Goal: Obtain resource: Download file/media

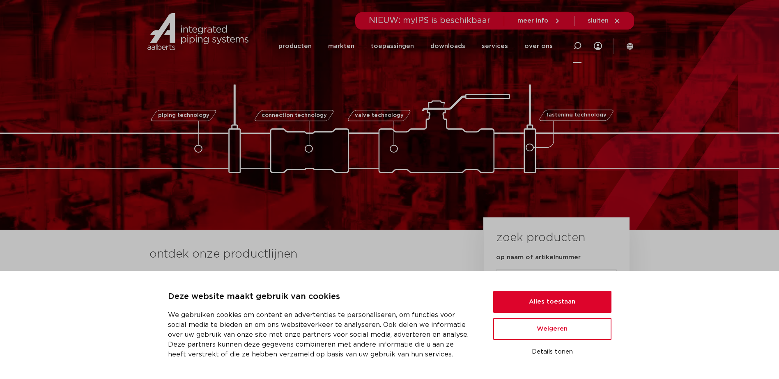
click at [576, 46] on icon at bounding box center [577, 46] width 8 height 8
paste input "6207234"
type input "6207234"
click button "Zoeken" at bounding box center [0, 0] width 0 height 0
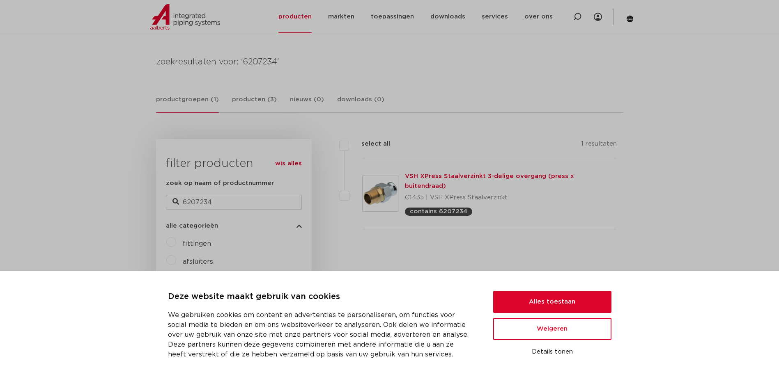
scroll to position [82, 0]
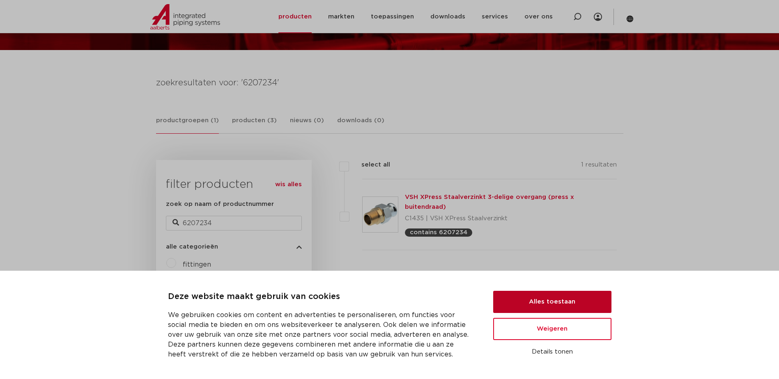
click at [556, 301] on button "Alles toestaan" at bounding box center [552, 302] width 118 height 22
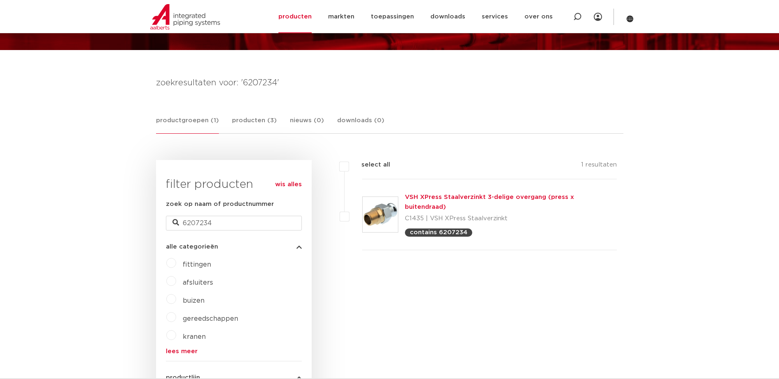
scroll to position [0, 0]
click at [433, 198] on link "VSH XPress Staalverzinkt 3-delige overgang (press x buitendraad)" at bounding box center [489, 202] width 169 height 16
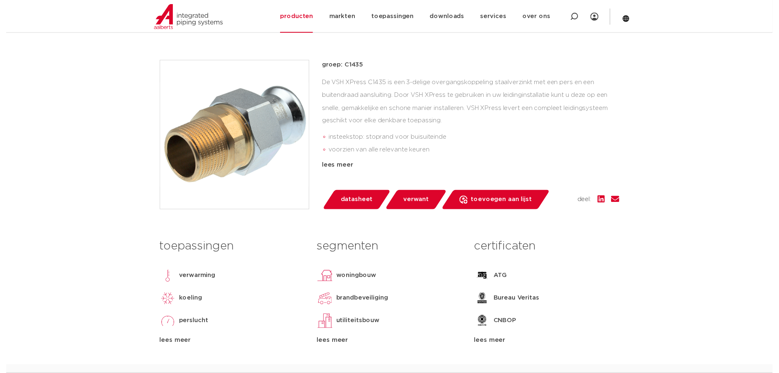
scroll to position [205, 0]
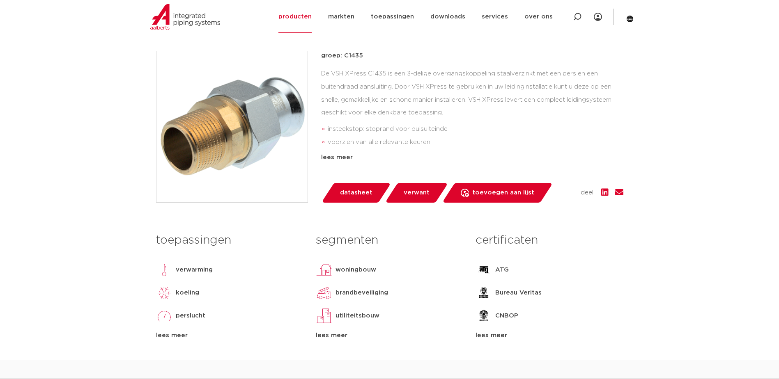
click at [363, 199] on span "datasheet" at bounding box center [356, 192] width 32 height 13
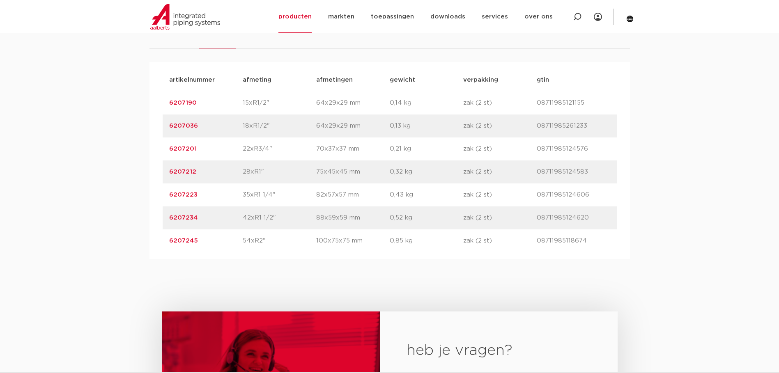
scroll to position [657, 0]
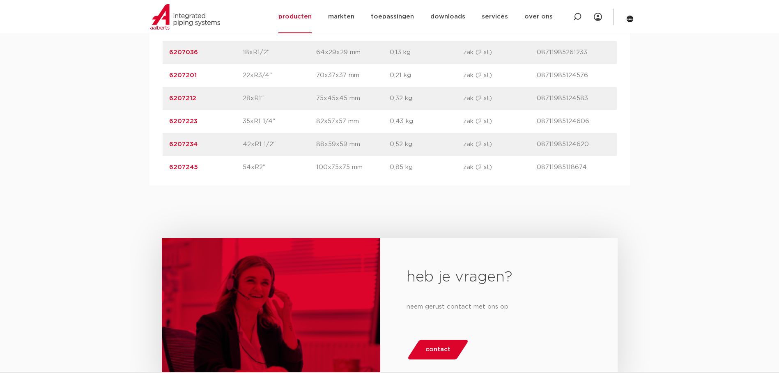
click at [186, 147] on link "6207234" at bounding box center [183, 144] width 28 height 6
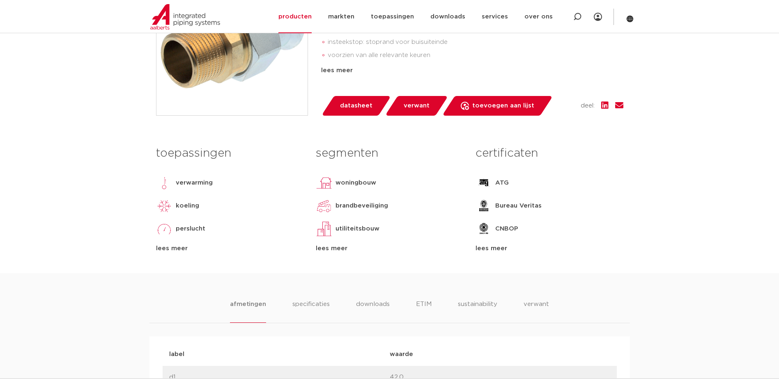
scroll to position [329, 0]
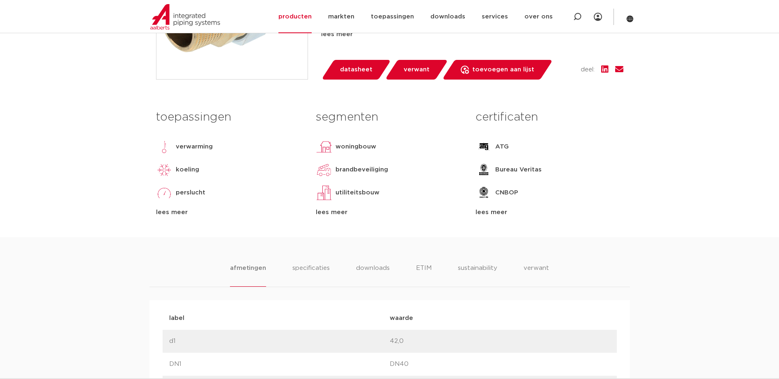
click at [480, 212] on div "lees meer" at bounding box center [549, 213] width 147 height 10
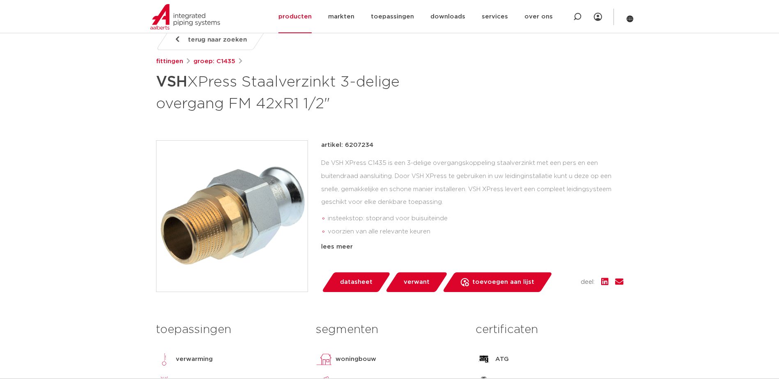
scroll to position [123, 0]
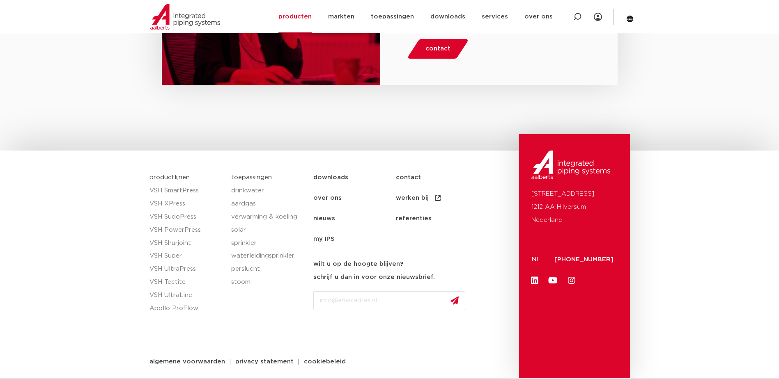
scroll to position [1484, 0]
click at [324, 177] on link "downloads" at bounding box center [354, 177] width 83 height 21
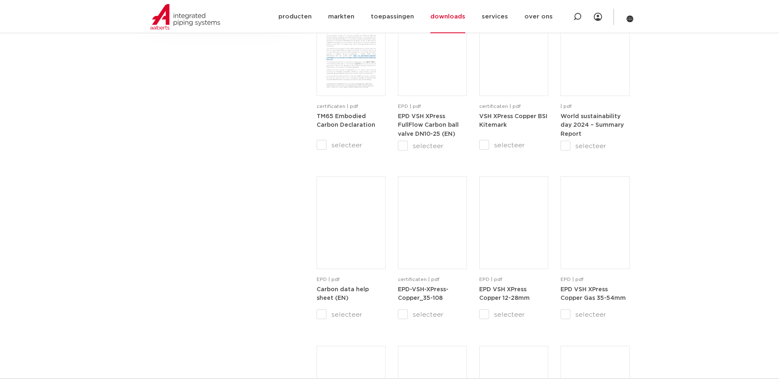
scroll to position [657, 0]
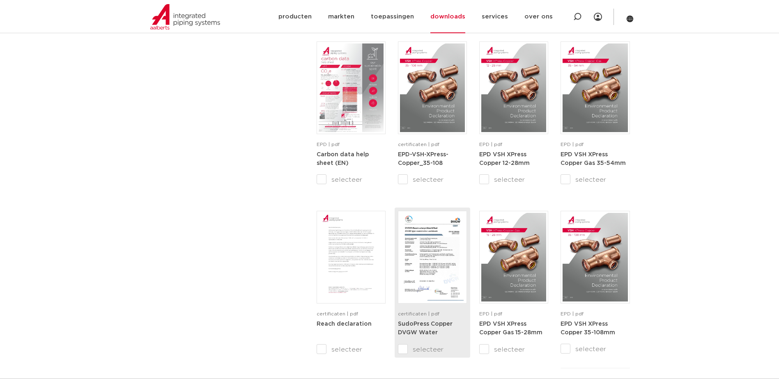
click at [429, 252] on img at bounding box center [432, 257] width 65 height 89
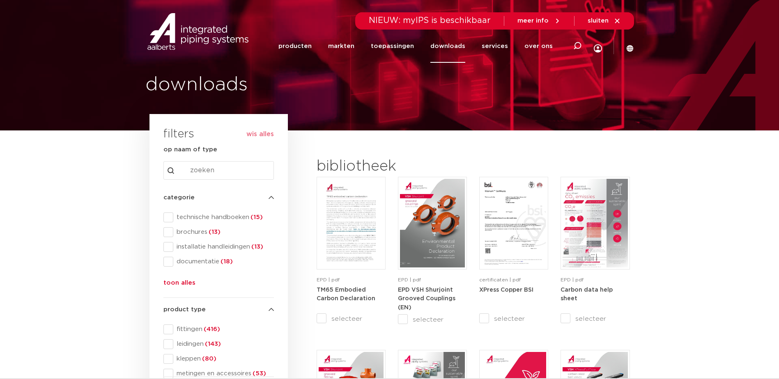
scroll to position [0, 0]
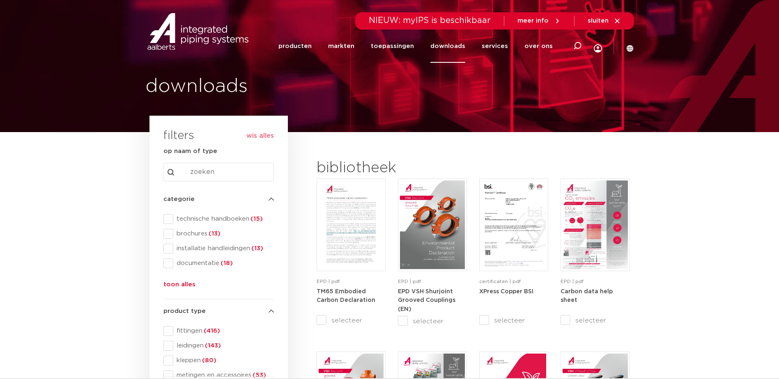
drag, startPoint x: 169, startPoint y: 283, endPoint x: 181, endPoint y: 276, distance: 14.6
click at [169, 284] on button "toon alles" at bounding box center [179, 286] width 32 height 13
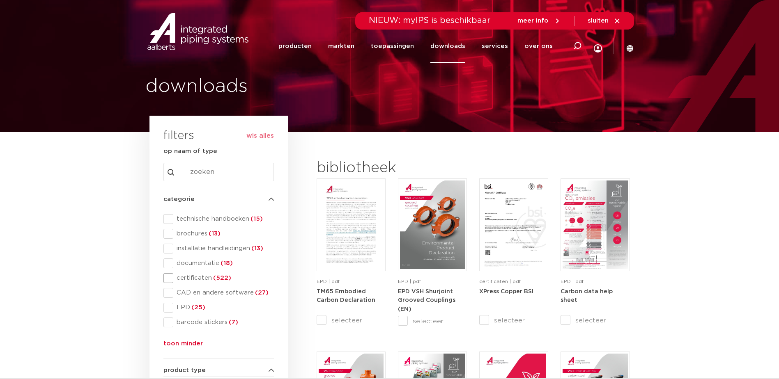
click at [170, 277] on span at bounding box center [168, 279] width 10 height 10
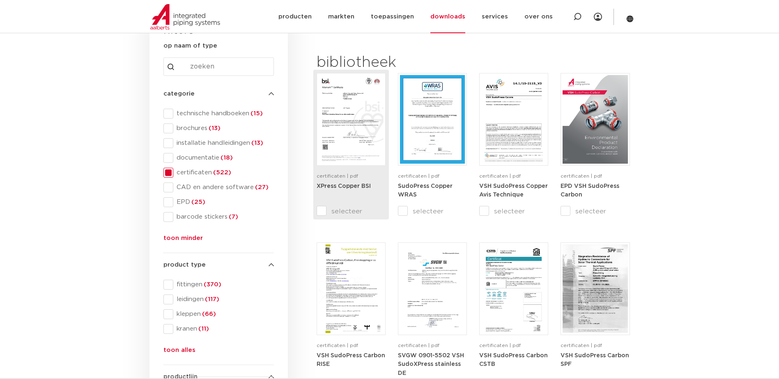
scroll to position [205, 0]
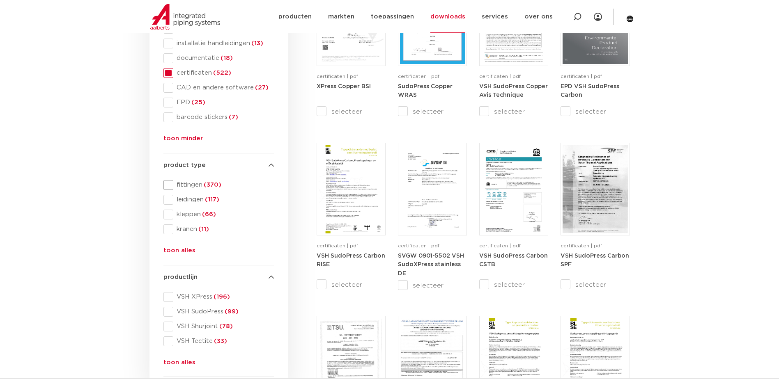
click at [167, 188] on span at bounding box center [168, 185] width 10 height 10
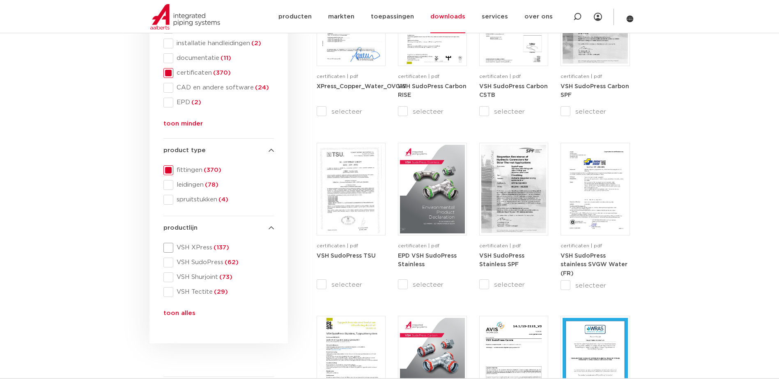
click at [166, 251] on span at bounding box center [168, 248] width 10 height 10
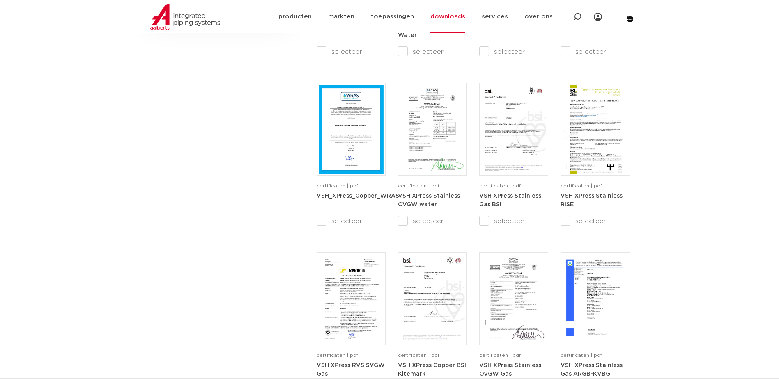
scroll to position [739, 0]
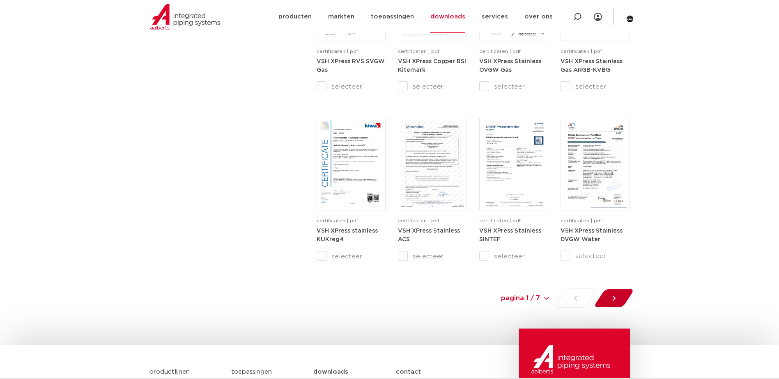
click at [616, 301] on icon at bounding box center [614, 298] width 8 height 8
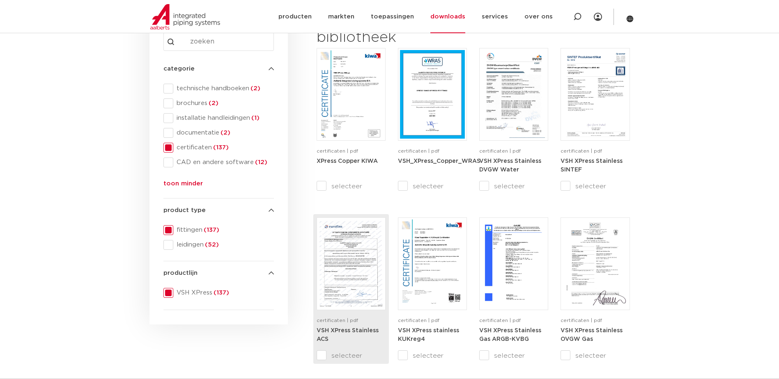
scroll to position [55, 0]
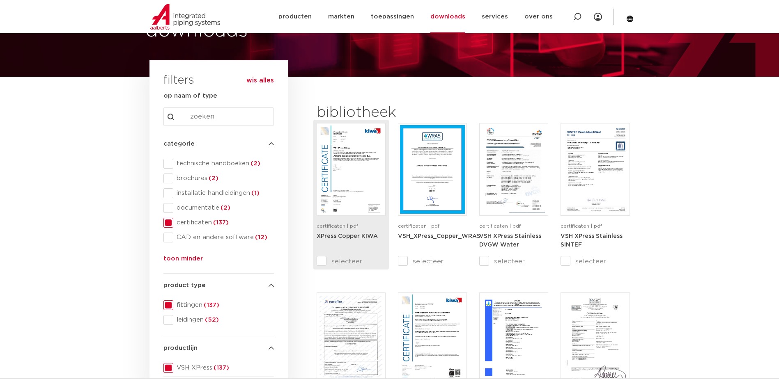
click at [342, 152] on img at bounding box center [351, 169] width 65 height 89
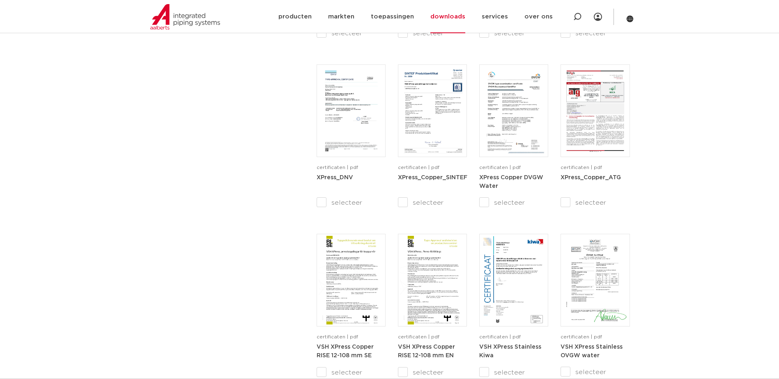
scroll to position [754, 0]
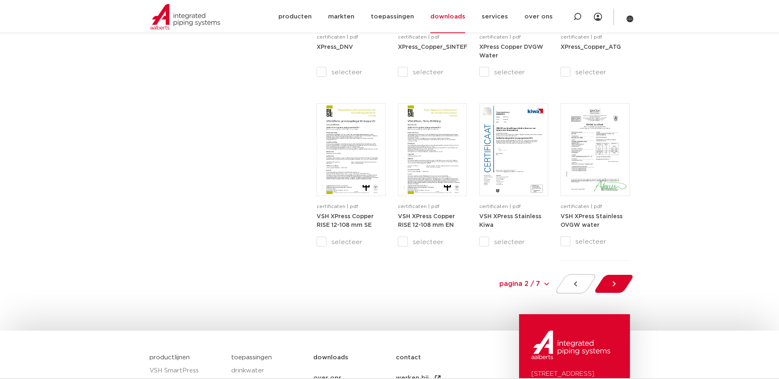
click at [619, 282] on div at bounding box center [613, 284] width 45 height 20
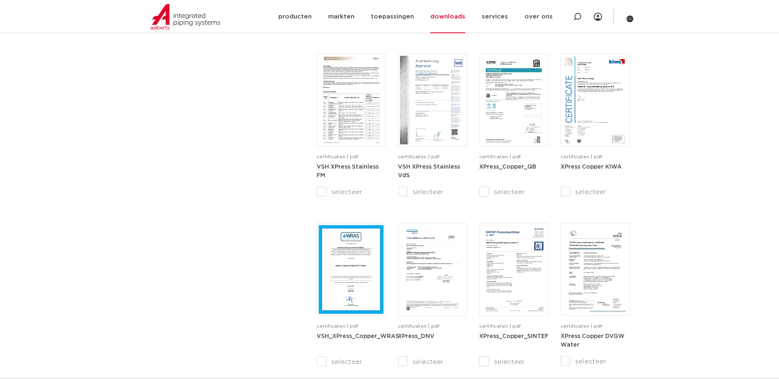
scroll to position [795, 0]
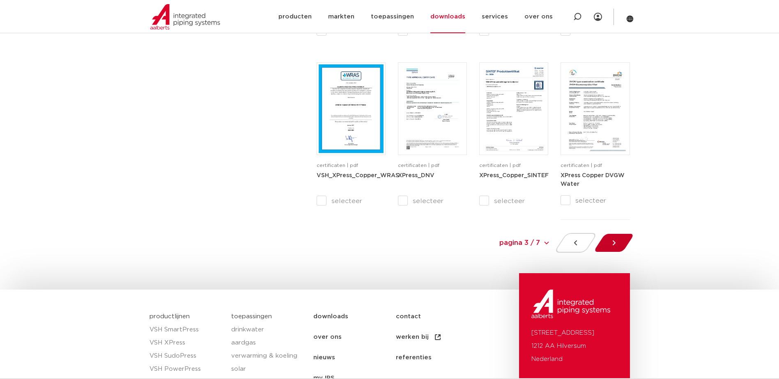
click at [619, 238] on div at bounding box center [613, 243] width 45 height 20
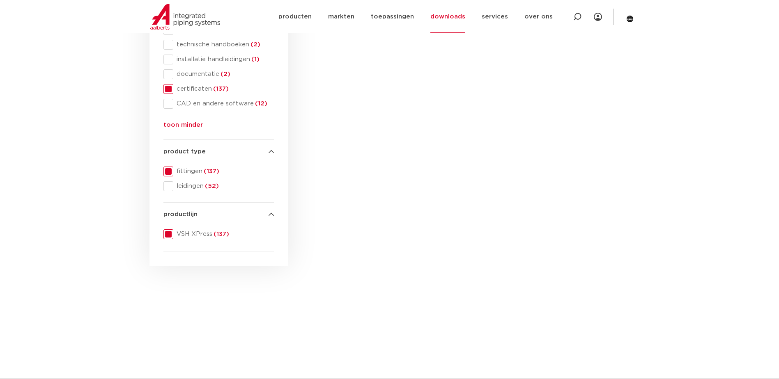
scroll to position [179, 0]
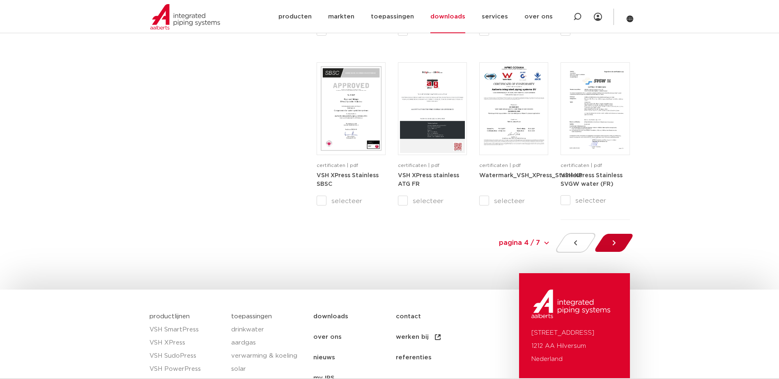
click at [620, 237] on div at bounding box center [613, 243] width 45 height 20
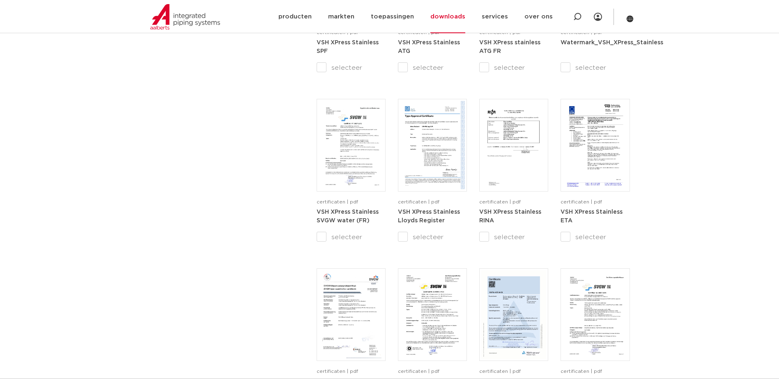
scroll to position [713, 0]
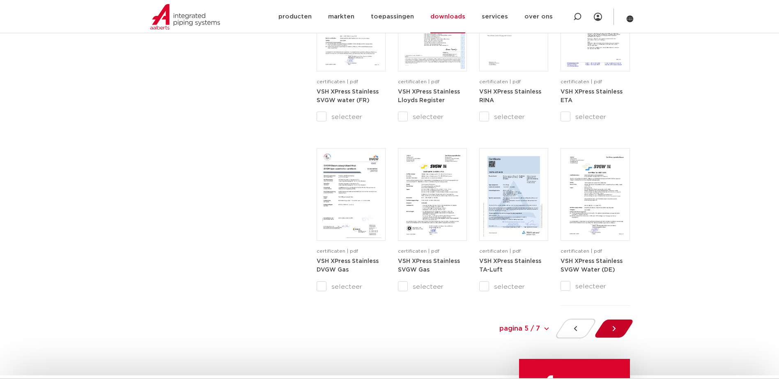
click at [612, 327] on icon at bounding box center [614, 329] width 8 height 8
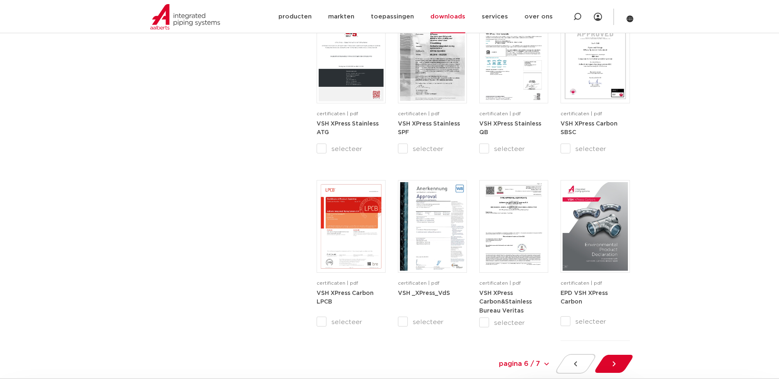
scroll to position [754, 0]
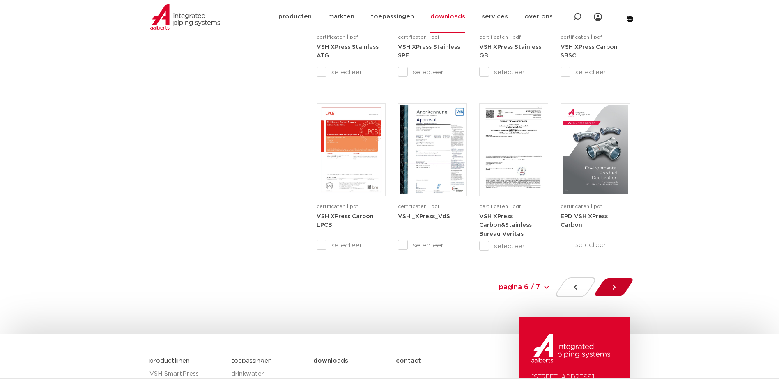
click at [620, 286] on div at bounding box center [613, 288] width 45 height 20
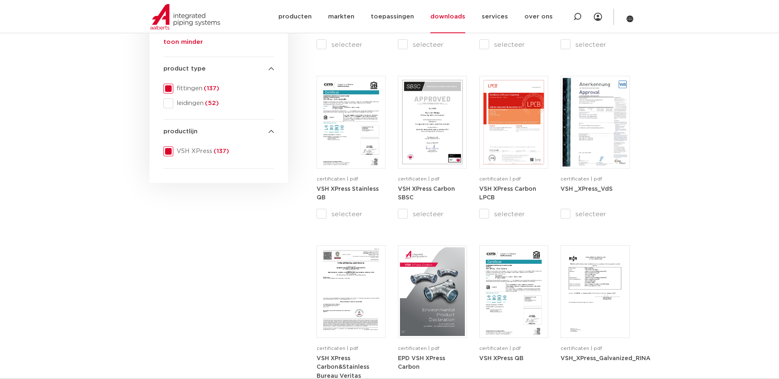
scroll to position [246, 0]
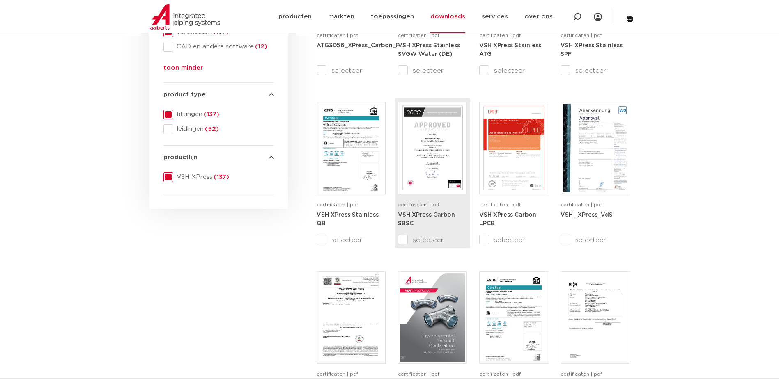
click at [428, 147] on img at bounding box center [432, 148] width 65 height 89
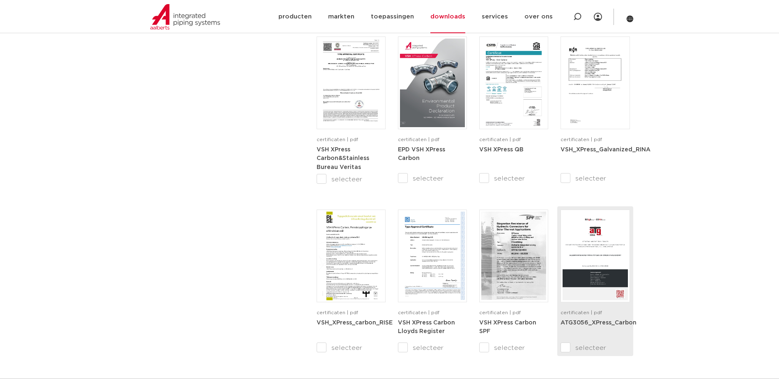
scroll to position [534, 0]
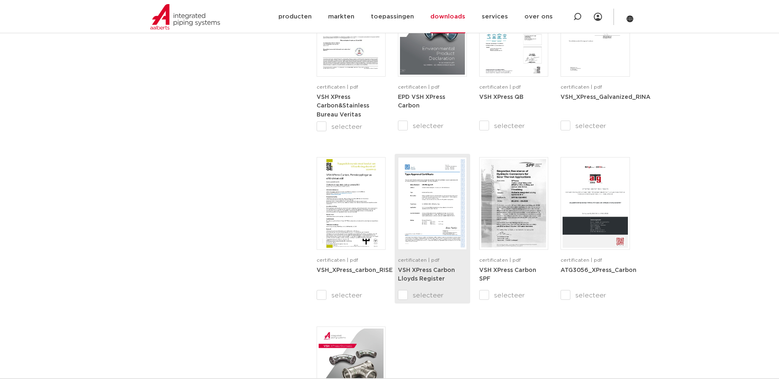
click at [439, 201] on img at bounding box center [432, 203] width 65 height 89
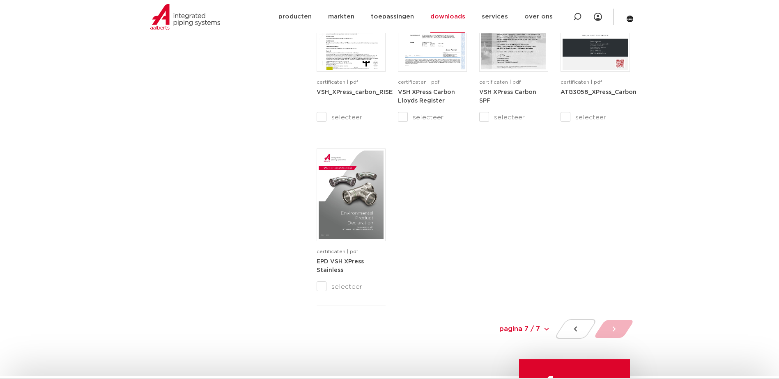
scroll to position [575, 0]
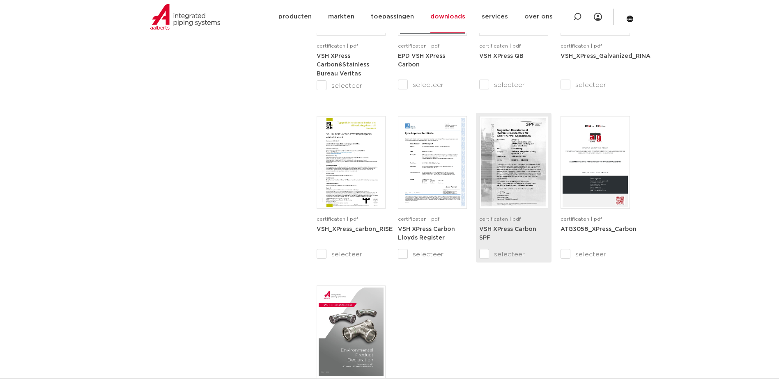
click at [518, 153] on img at bounding box center [513, 162] width 65 height 89
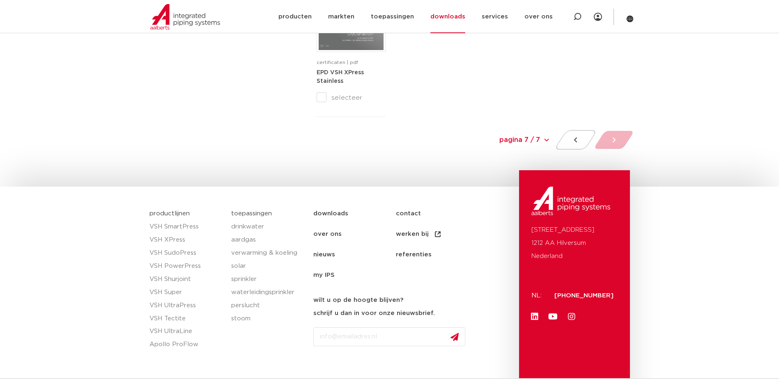
scroll to position [904, 0]
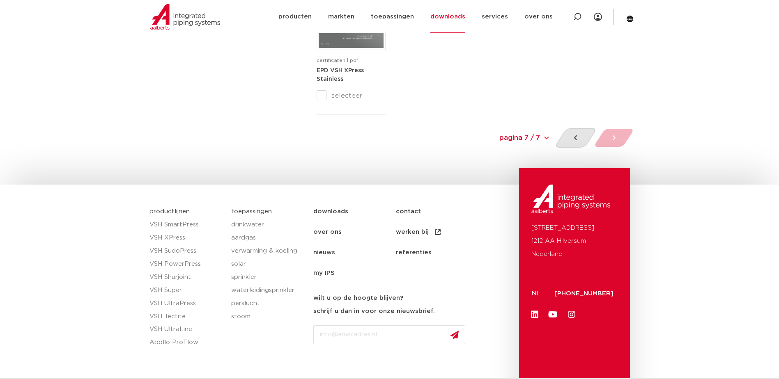
click at [568, 135] on div at bounding box center [576, 138] width 44 height 20
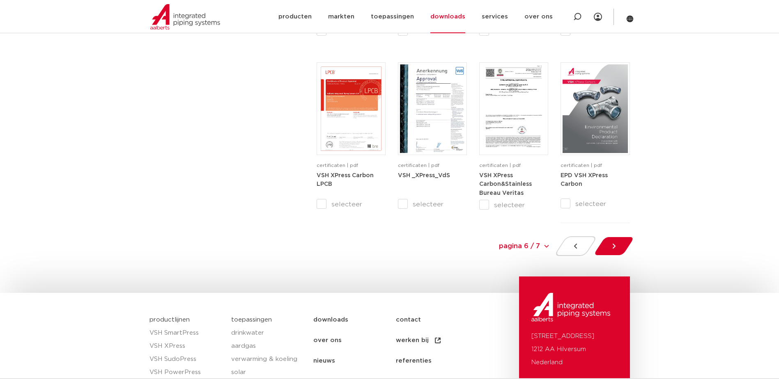
click at [577, 253] on div at bounding box center [576, 247] width 44 height 20
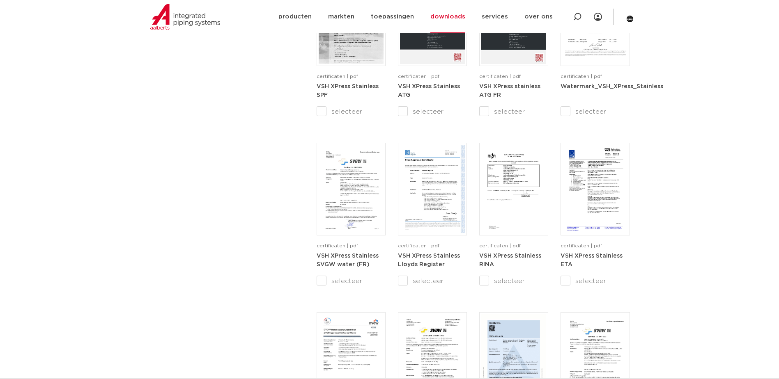
scroll to position [918, 0]
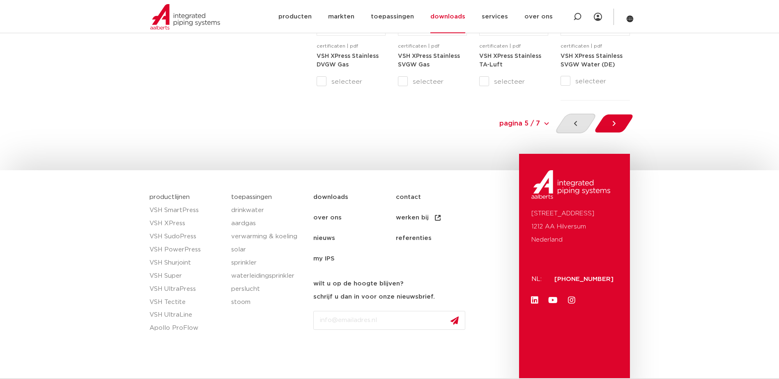
click at [577, 128] on div at bounding box center [576, 124] width 44 height 20
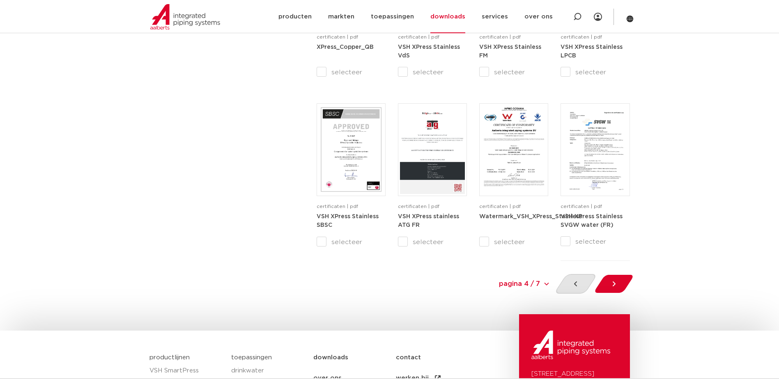
click at [577, 283] on icon at bounding box center [576, 284] width 8 height 8
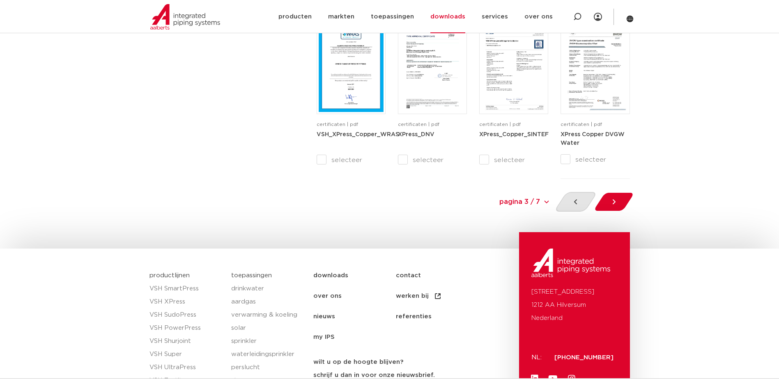
click at [570, 202] on div at bounding box center [576, 202] width 44 height 20
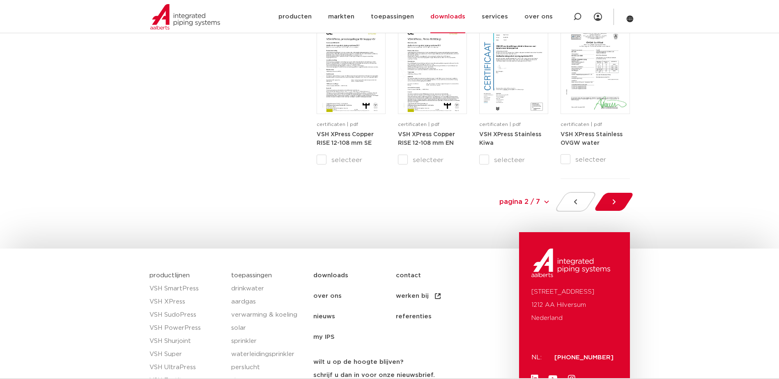
click at [569, 201] on div at bounding box center [576, 202] width 44 height 20
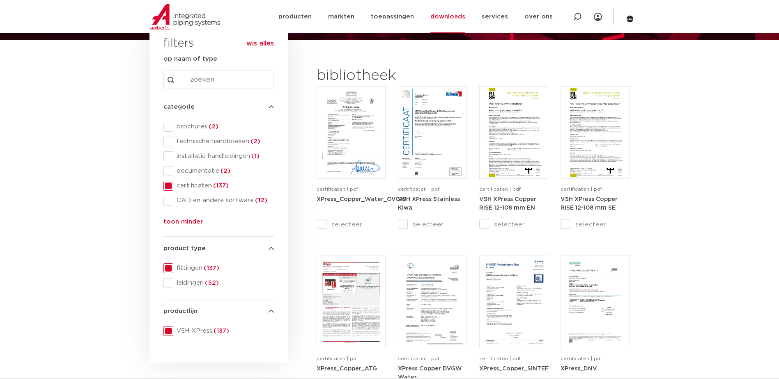
scroll to position [123, 0]
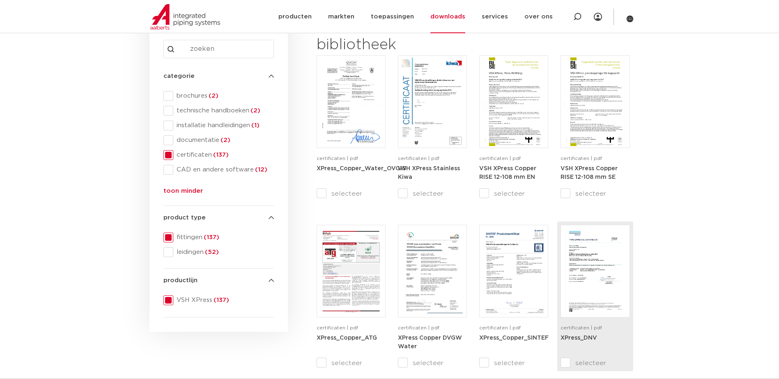
click at [607, 268] on img at bounding box center [595, 271] width 65 height 89
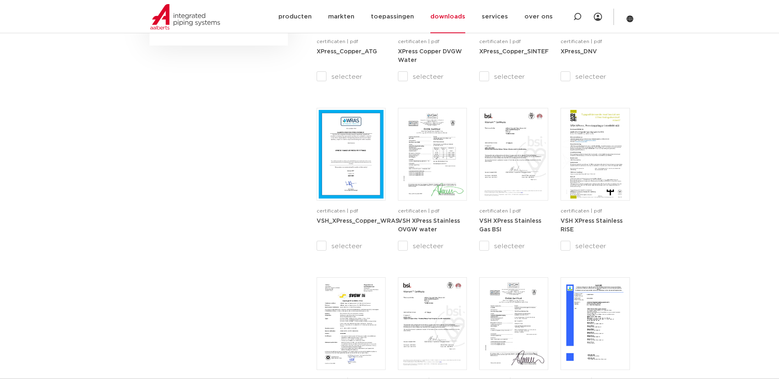
scroll to position [411, 0]
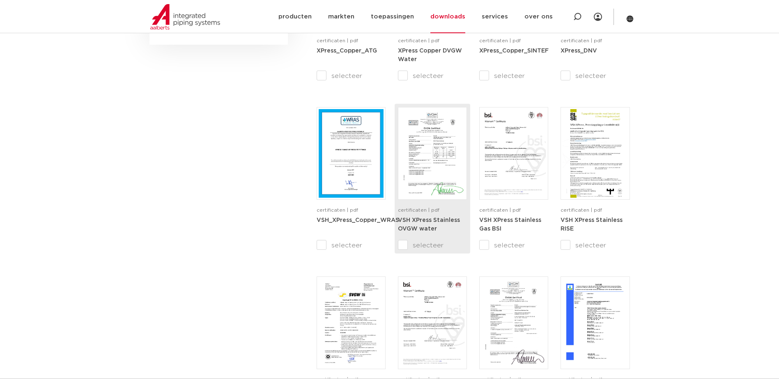
click at [448, 168] on img at bounding box center [432, 153] width 65 height 89
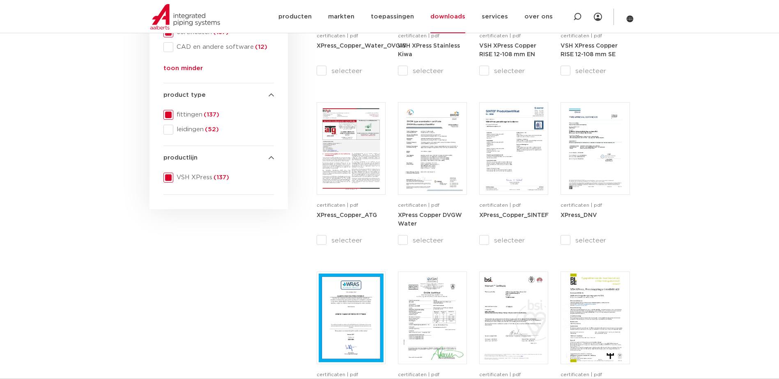
scroll to position [246, 0]
click at [271, 156] on icon at bounding box center [271, 158] width 5 height 6
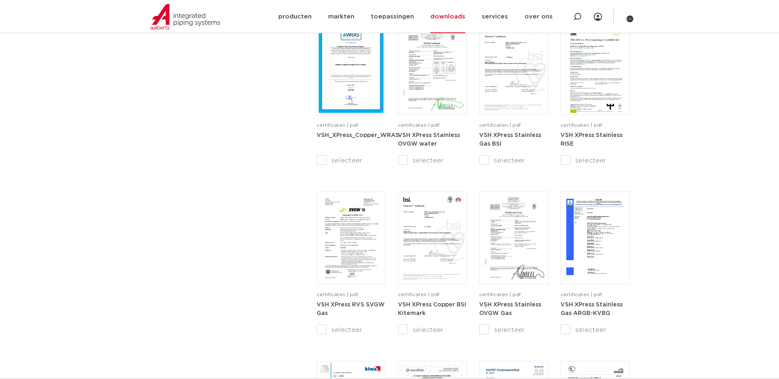
scroll to position [657, 0]
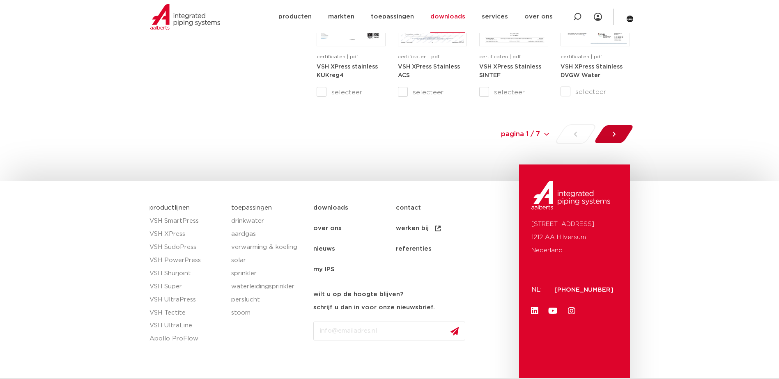
click at [617, 131] on icon at bounding box center [614, 134] width 8 height 8
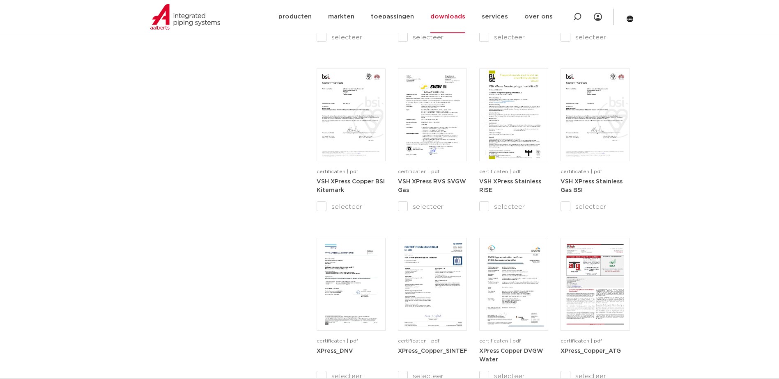
scroll to position [507, 0]
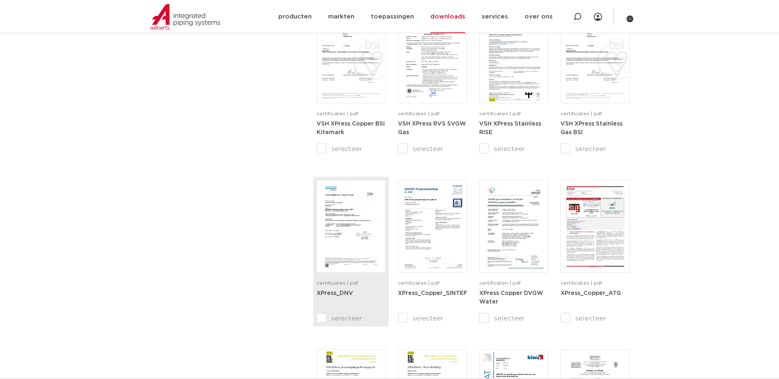
click at [373, 218] on img at bounding box center [351, 226] width 65 height 89
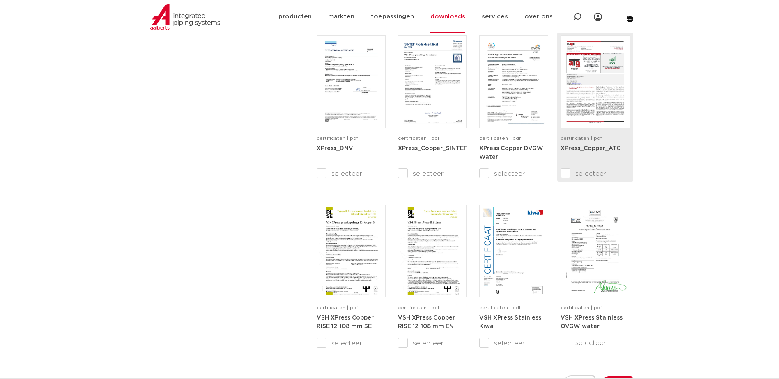
scroll to position [713, 0]
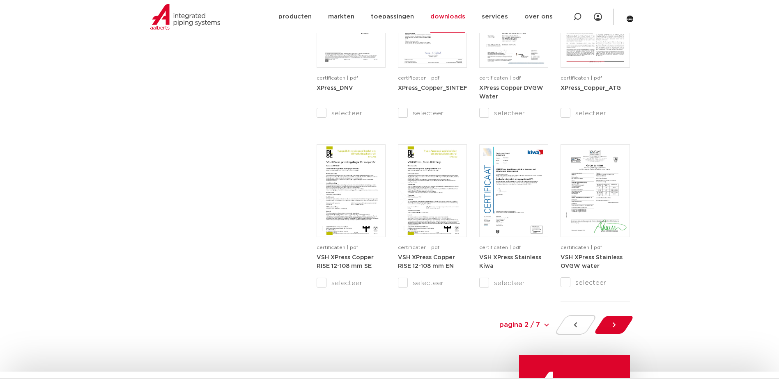
click at [614, 329] on icon at bounding box center [614, 325] width 8 height 8
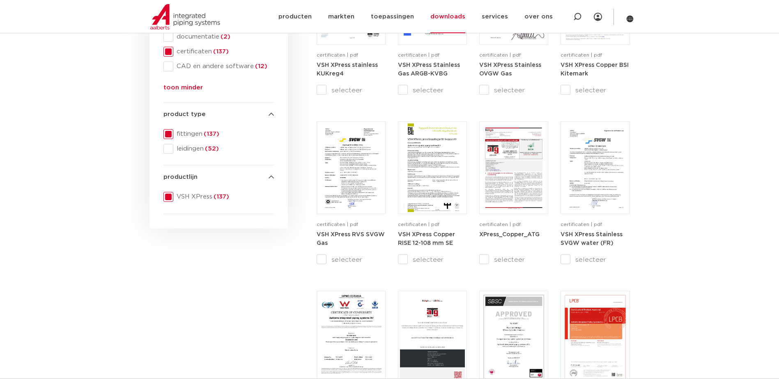
scroll to position [343, 0]
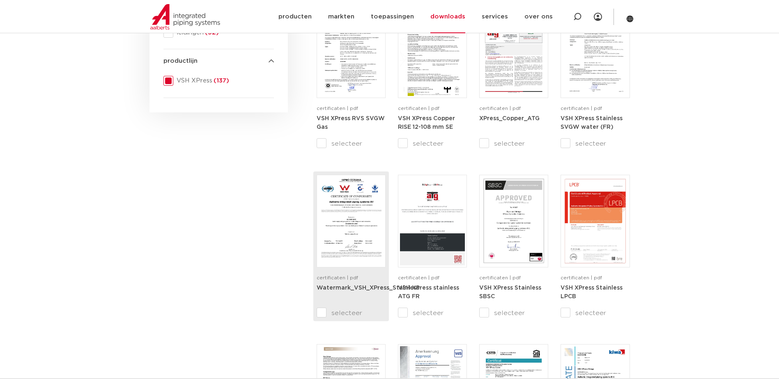
click at [328, 202] on img at bounding box center [351, 221] width 65 height 89
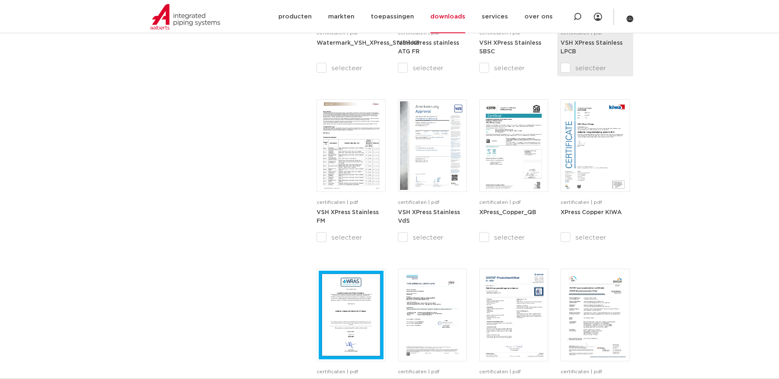
scroll to position [630, 0]
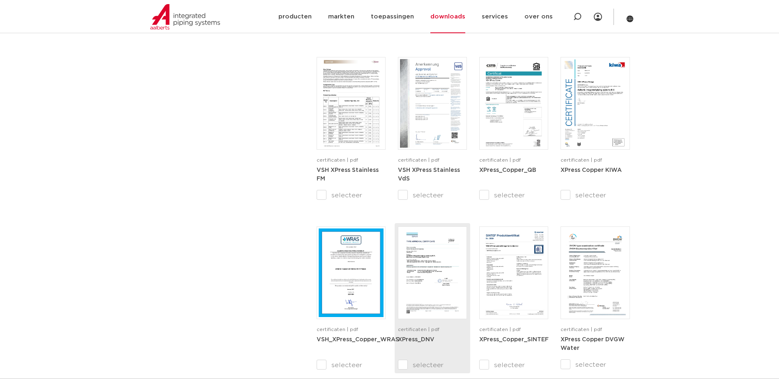
click at [438, 301] on img at bounding box center [432, 273] width 65 height 89
click at [432, 251] on img at bounding box center [432, 273] width 65 height 89
click at [183, 20] on img at bounding box center [185, 16] width 70 height 25
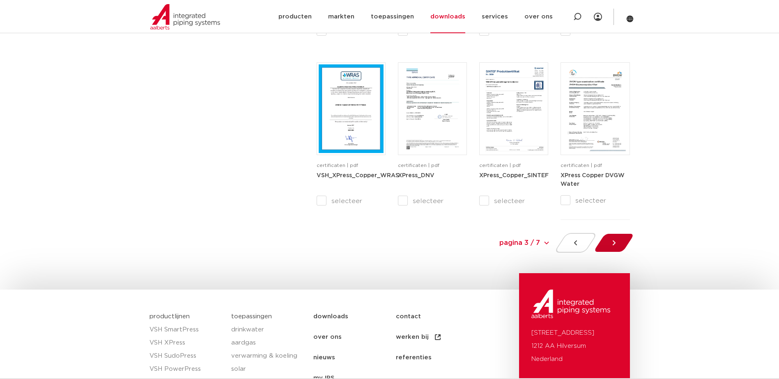
click at [613, 238] on div at bounding box center [613, 243] width 45 height 20
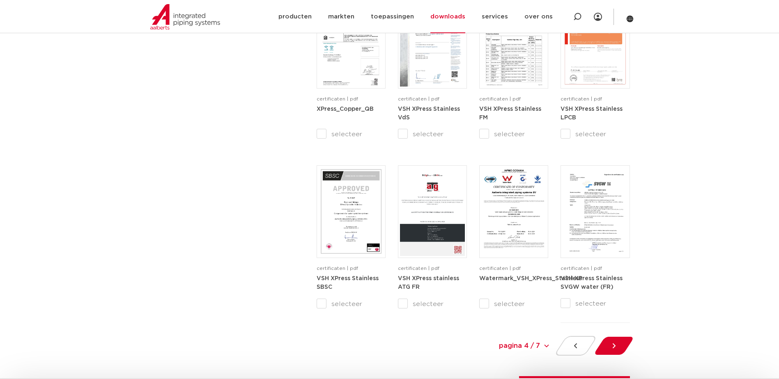
scroll to position [713, 0]
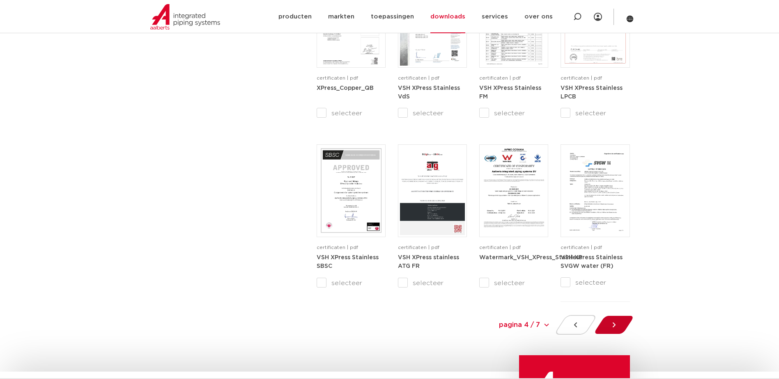
click at [615, 323] on icon at bounding box center [614, 325] width 8 height 8
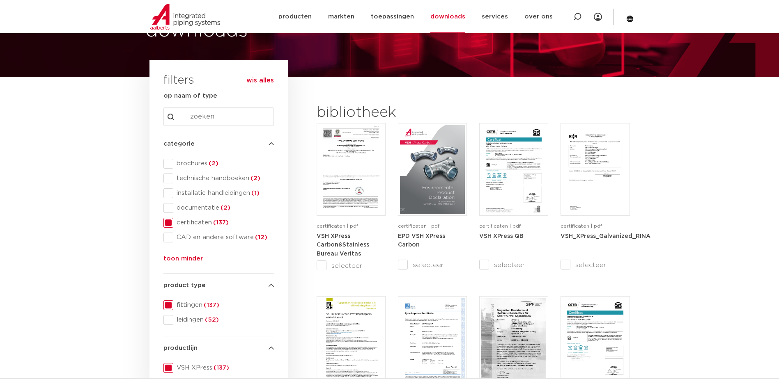
scroll to position [97, 0]
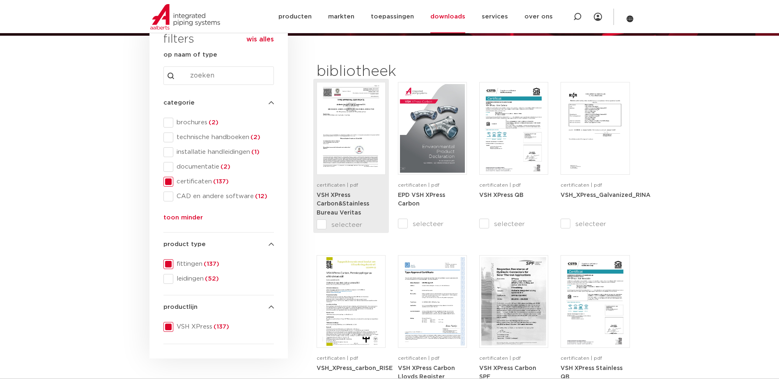
click at [345, 140] on img at bounding box center [351, 128] width 65 height 89
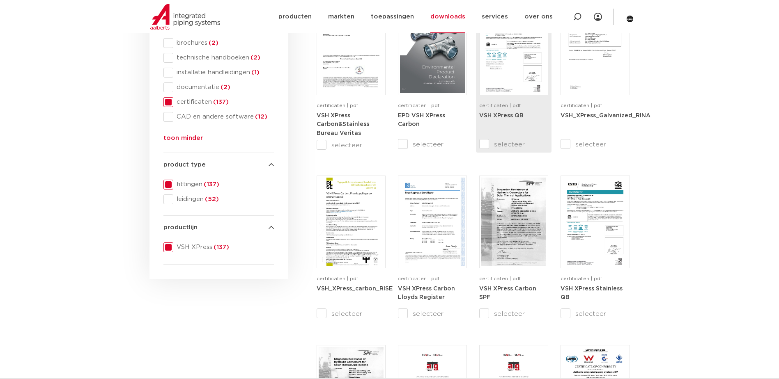
scroll to position [179, 0]
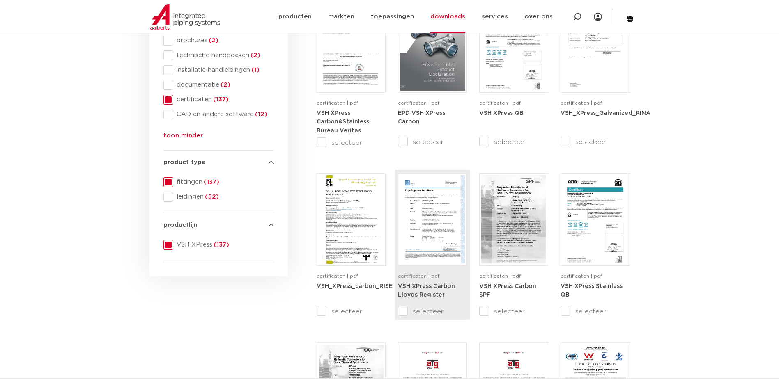
click at [434, 232] on img at bounding box center [432, 219] width 65 height 89
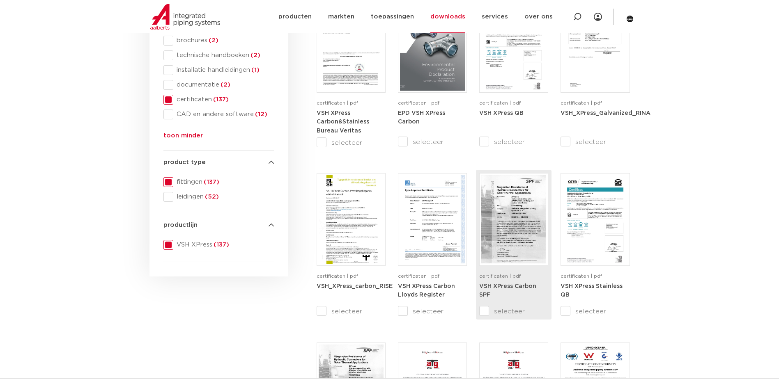
click at [504, 216] on img at bounding box center [513, 219] width 65 height 89
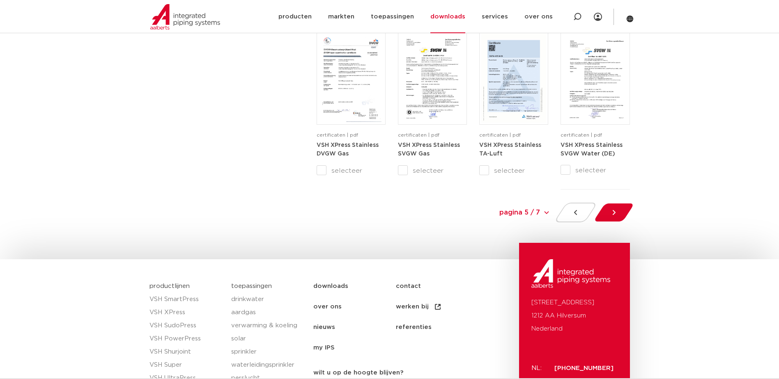
scroll to position [836, 0]
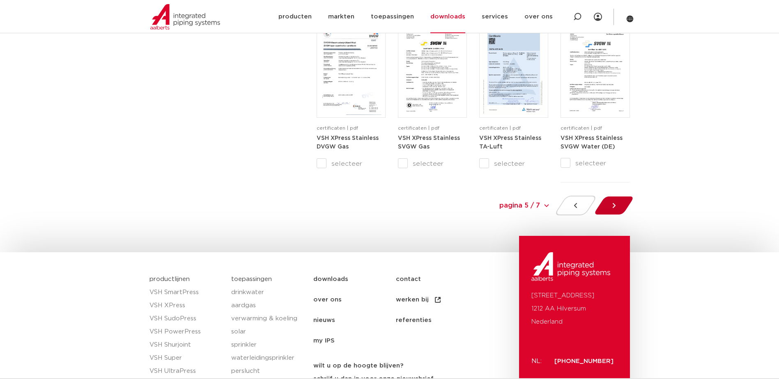
click at [619, 202] on div at bounding box center [613, 206] width 45 height 20
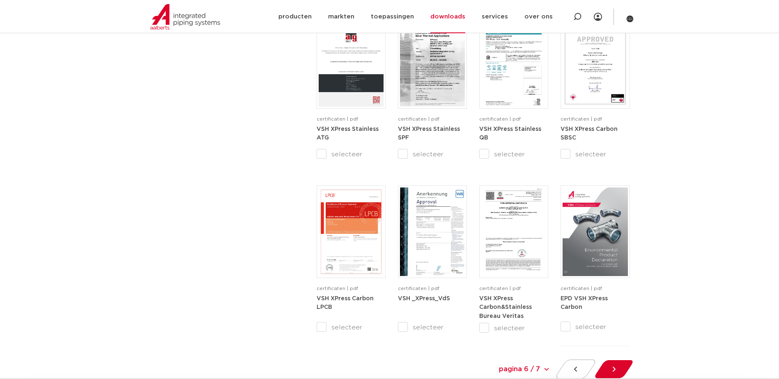
scroll to position [630, 0]
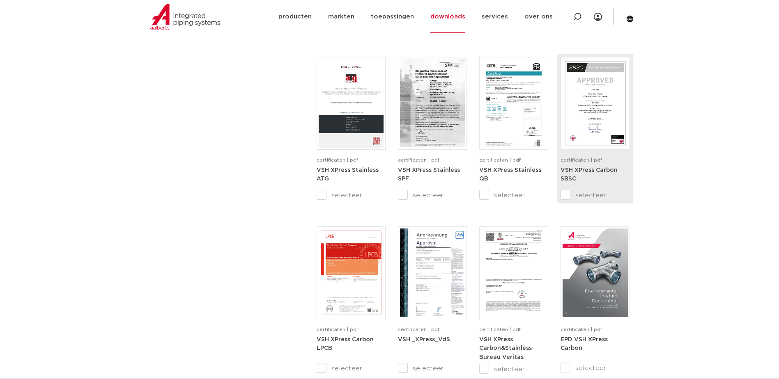
click at [589, 92] on img at bounding box center [595, 103] width 65 height 89
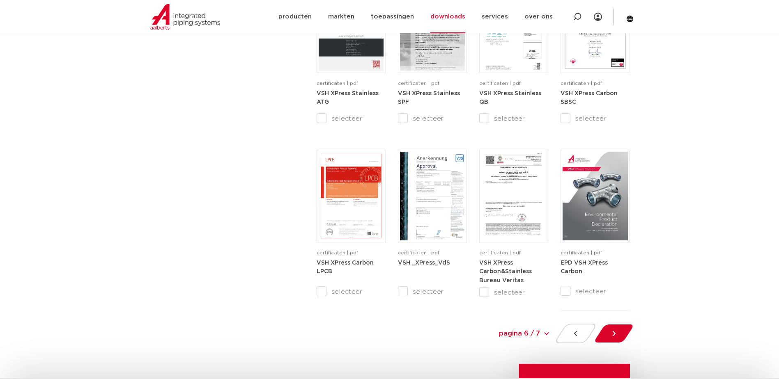
scroll to position [713, 0]
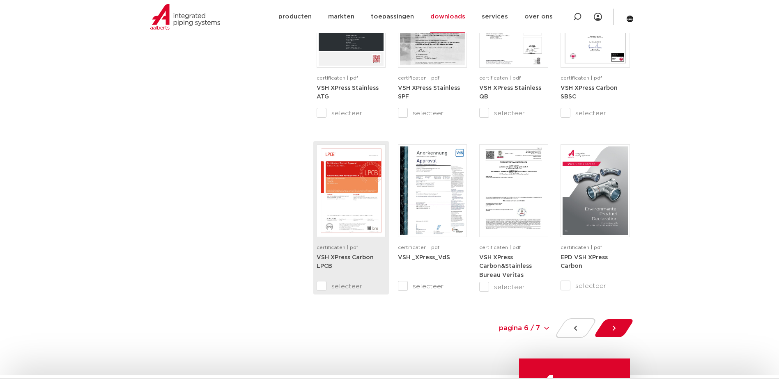
click at [343, 185] on img at bounding box center [351, 191] width 65 height 89
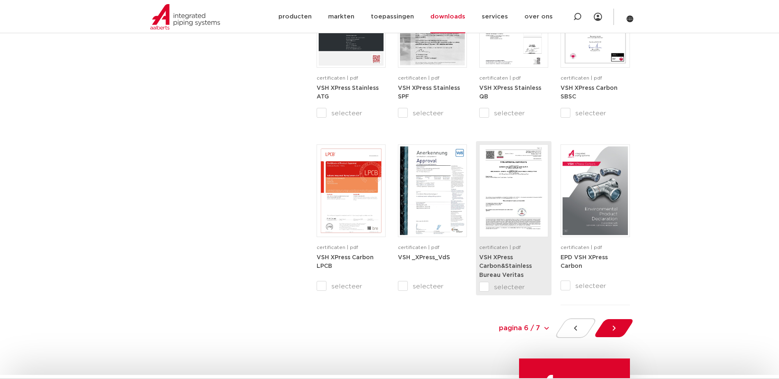
click at [506, 199] on img at bounding box center [513, 191] width 65 height 89
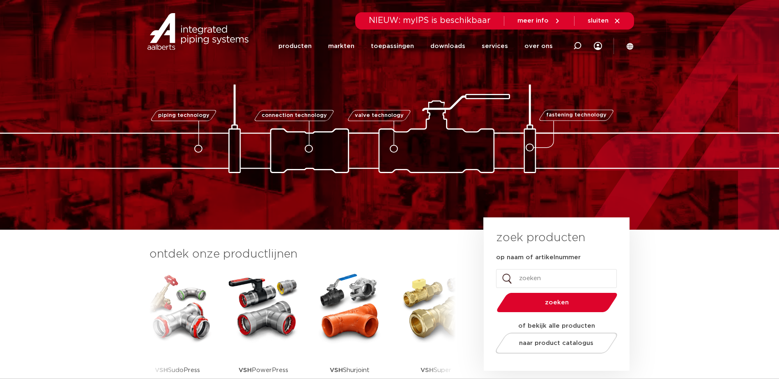
click at [563, 279] on input "op naam of artikelnummer" at bounding box center [556, 278] width 121 height 19
paste input "6207234"
type input "6207234"
click at [493, 292] on button "zoeken" at bounding box center [556, 302] width 127 height 21
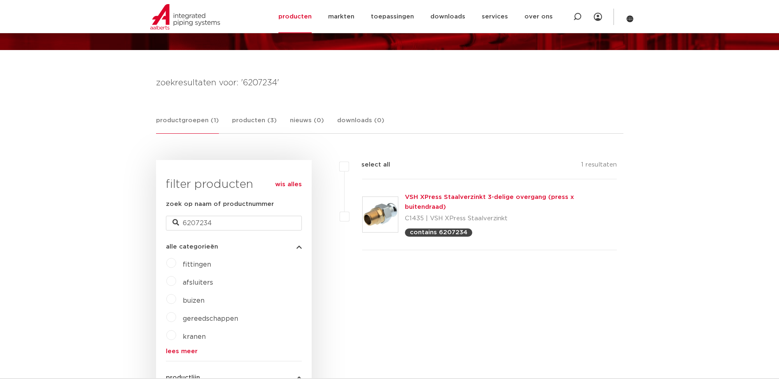
click at [387, 209] on img at bounding box center [380, 214] width 35 height 35
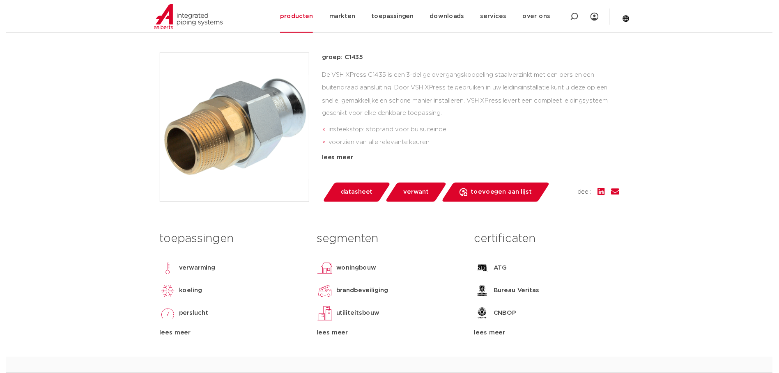
scroll to position [205, 0]
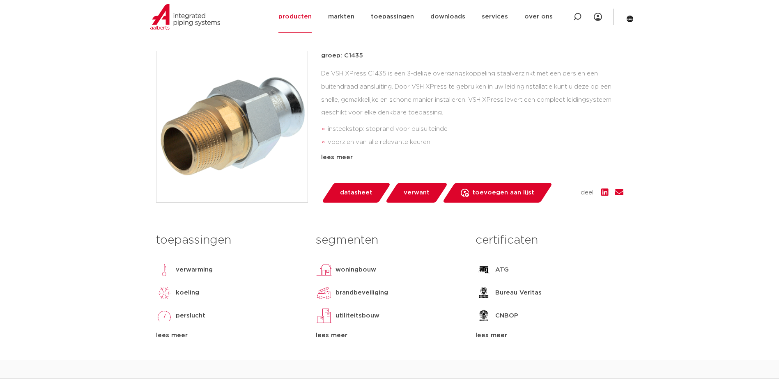
click at [366, 196] on span "datasheet" at bounding box center [356, 192] width 32 height 13
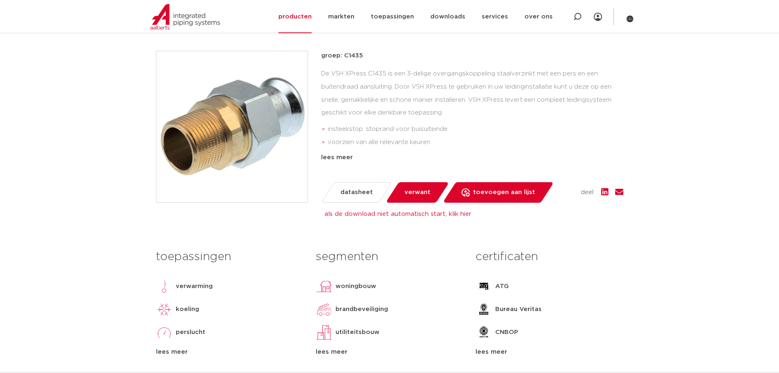
drag, startPoint x: 612, startPoint y: 0, endPoint x: 664, endPoint y: 344, distance: 348.0
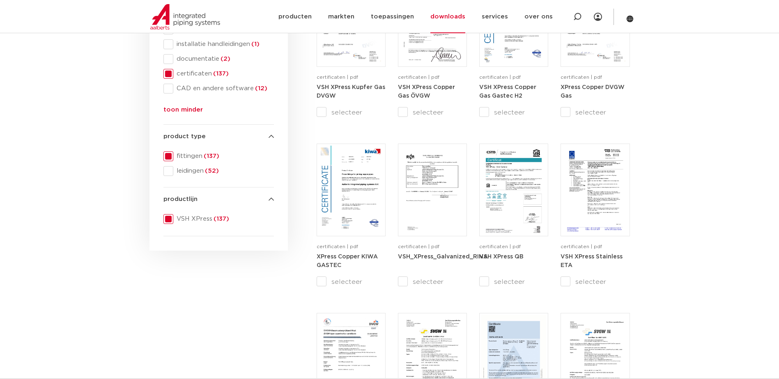
scroll to position [205, 0]
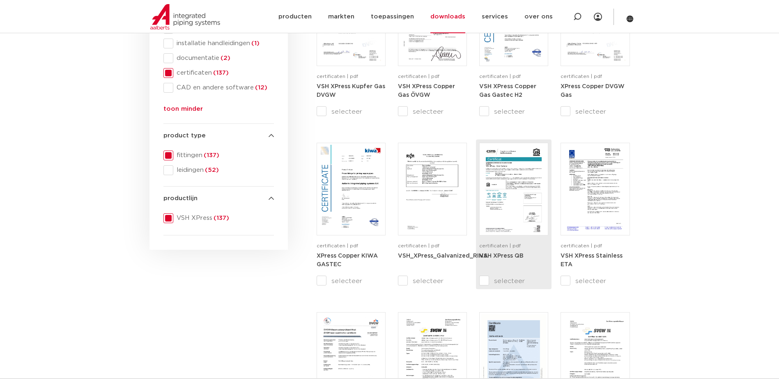
click at [524, 198] on img at bounding box center [513, 189] width 65 height 89
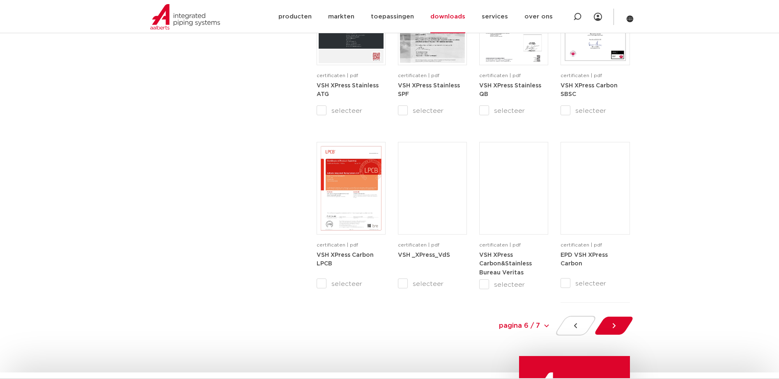
scroll to position [780, 0]
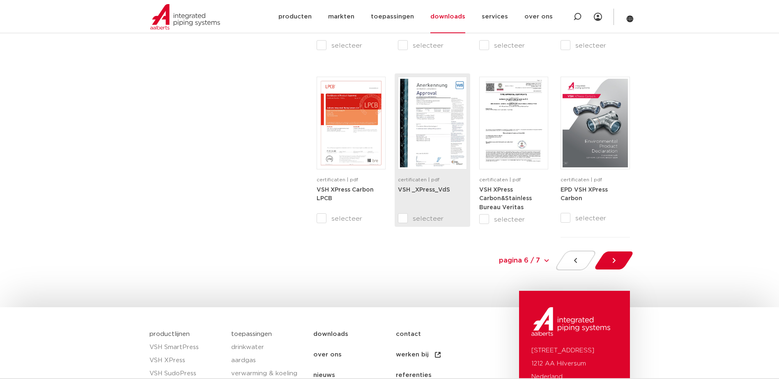
click at [430, 139] on img at bounding box center [432, 123] width 65 height 89
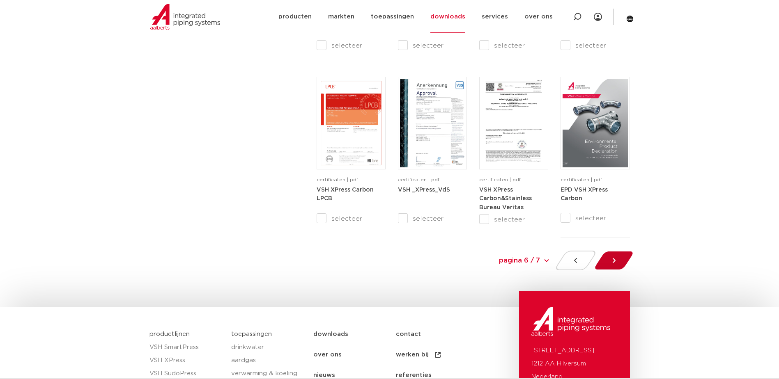
click at [613, 258] on icon at bounding box center [614, 261] width 8 height 8
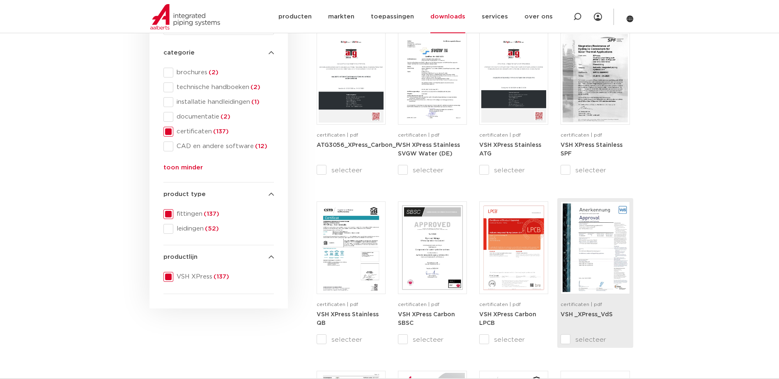
scroll to position [55, 0]
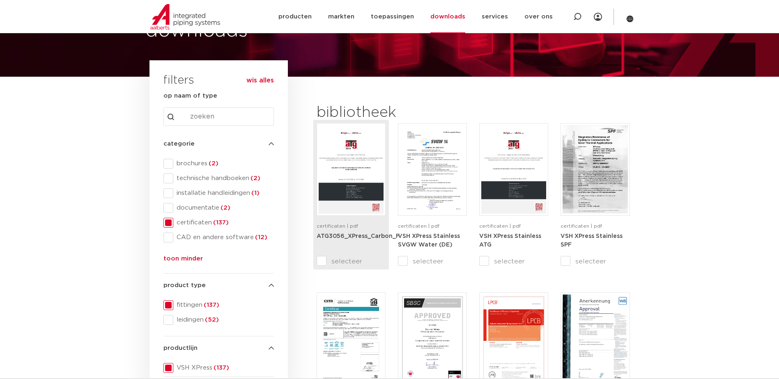
click at [336, 149] on img at bounding box center [351, 169] width 65 height 89
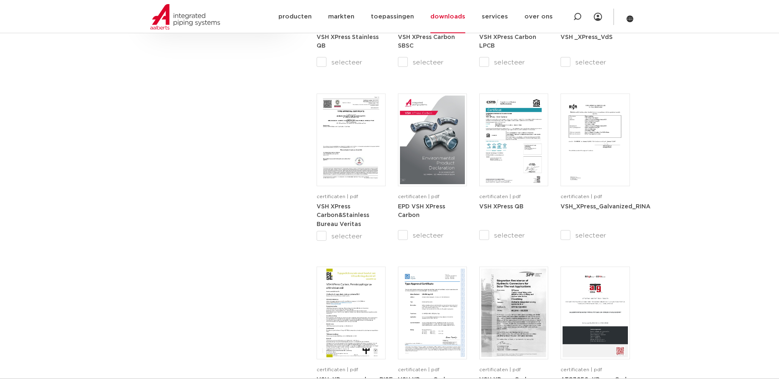
scroll to position [425, 0]
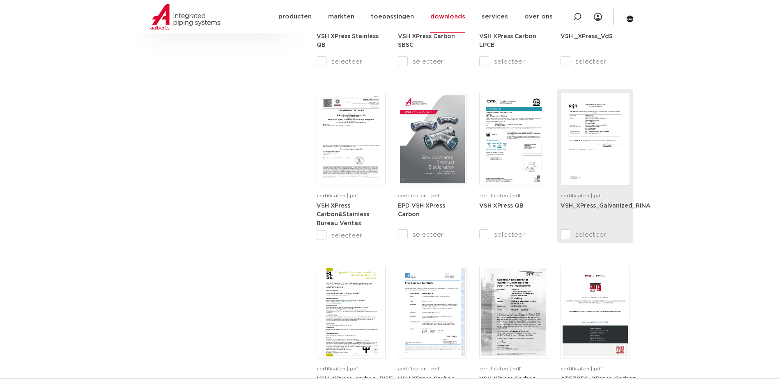
click at [609, 168] on img at bounding box center [595, 139] width 65 height 89
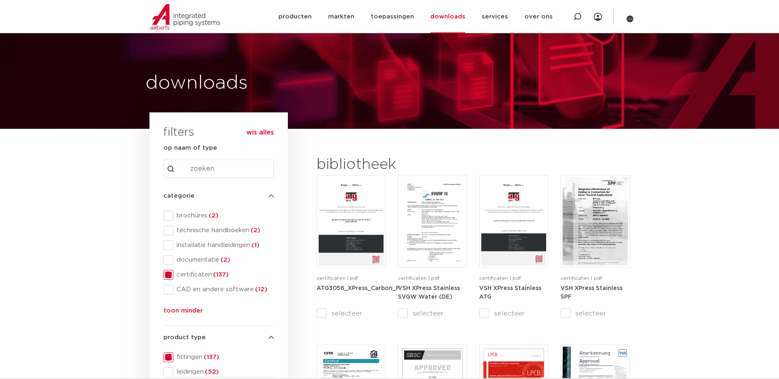
scroll to position [0, 0]
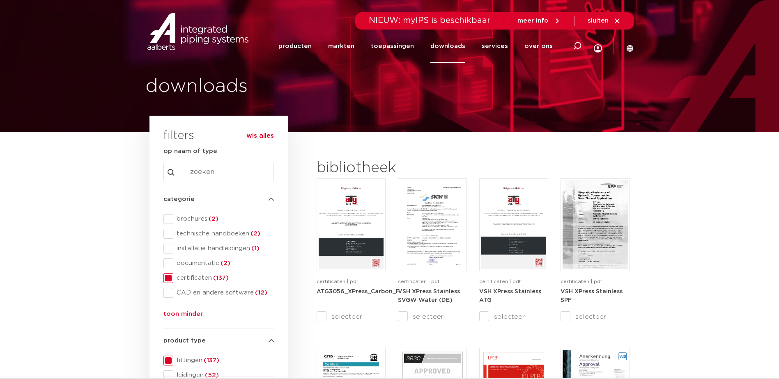
click at [209, 31] on img at bounding box center [197, 31] width 105 height 37
click at [192, 36] on img at bounding box center [197, 31] width 105 height 37
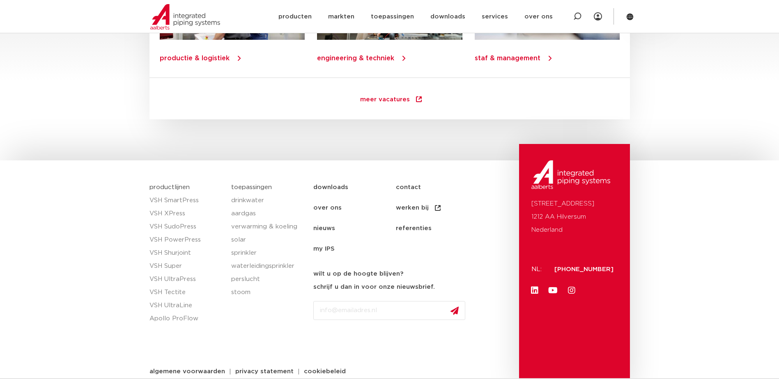
scroll to position [1179, 0]
